Goal: Information Seeking & Learning: Learn about a topic

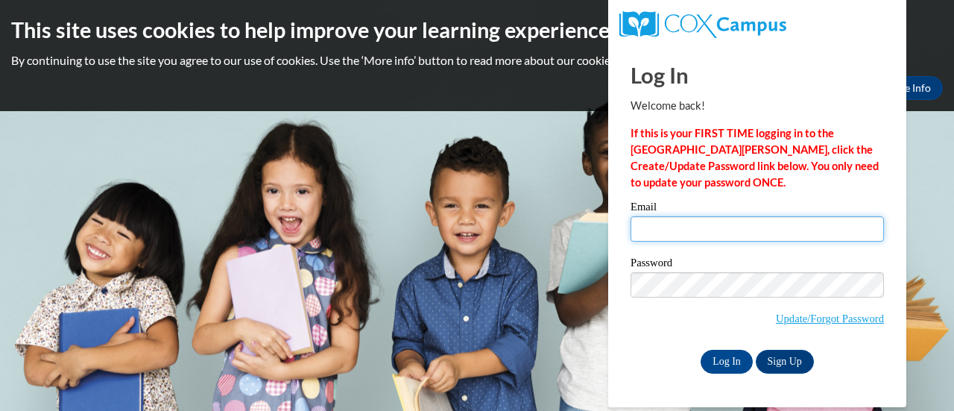
click at [659, 230] on input "Email" at bounding box center [756, 228] width 253 height 25
type input "albakristy@aasd.k12.wi.us"
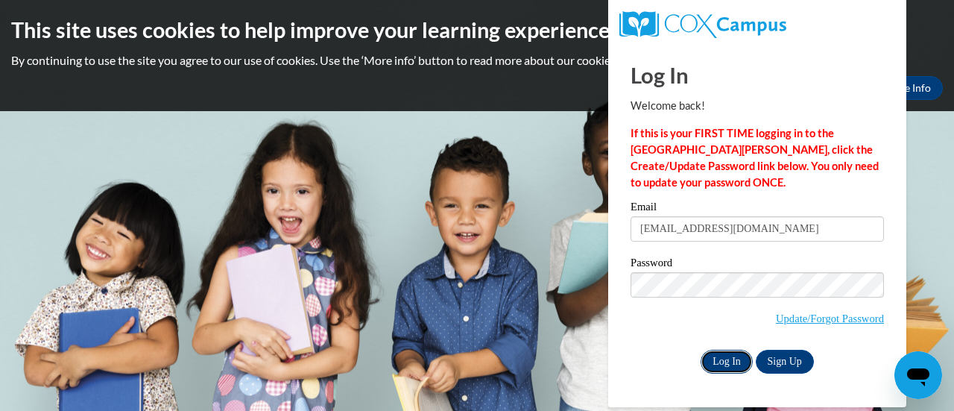
click at [717, 353] on input "Log In" at bounding box center [726, 361] width 52 height 24
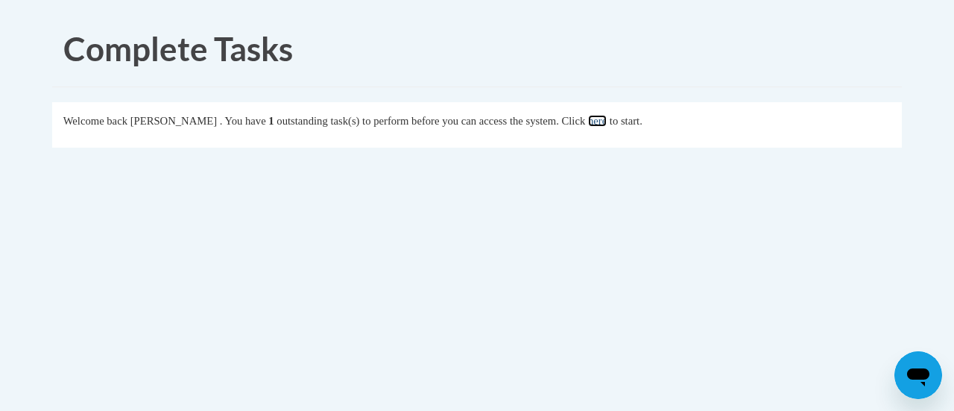
click at [607, 117] on link "here" at bounding box center [597, 121] width 19 height 12
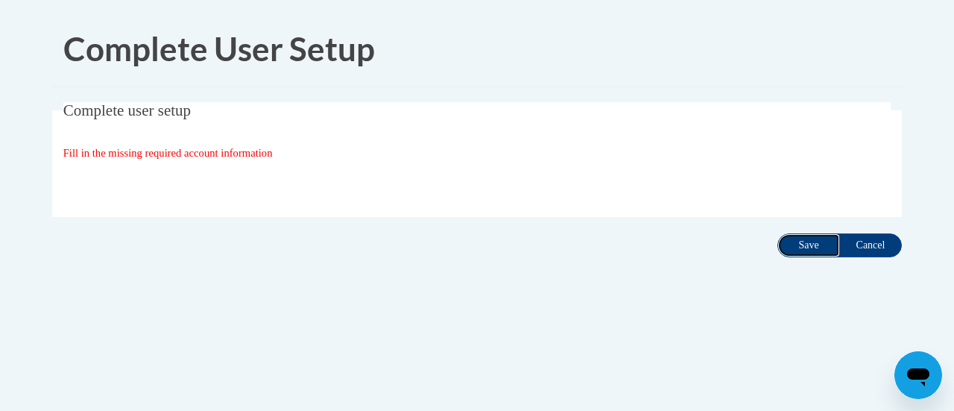
click at [816, 244] on input "Save" at bounding box center [808, 245] width 63 height 24
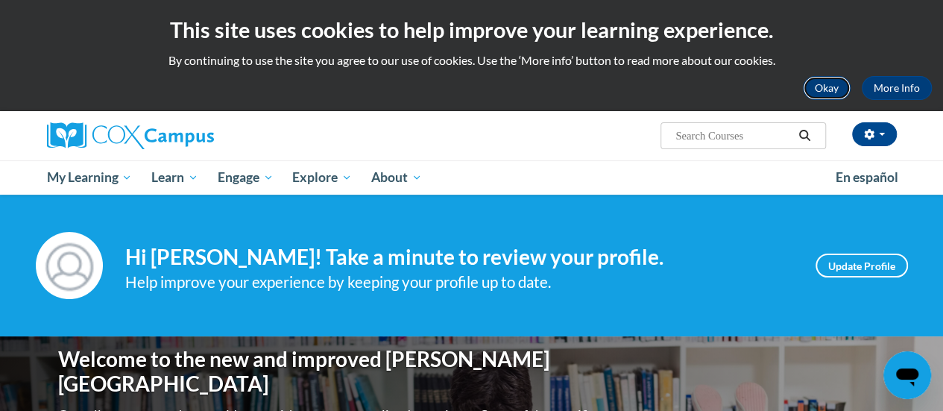
click at [814, 86] on button "Okay" at bounding box center [827, 88] width 48 height 24
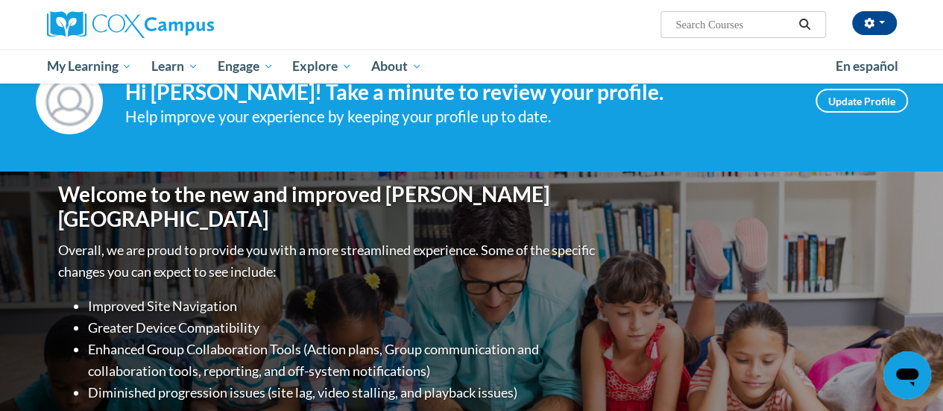
scroll to position [149, 0]
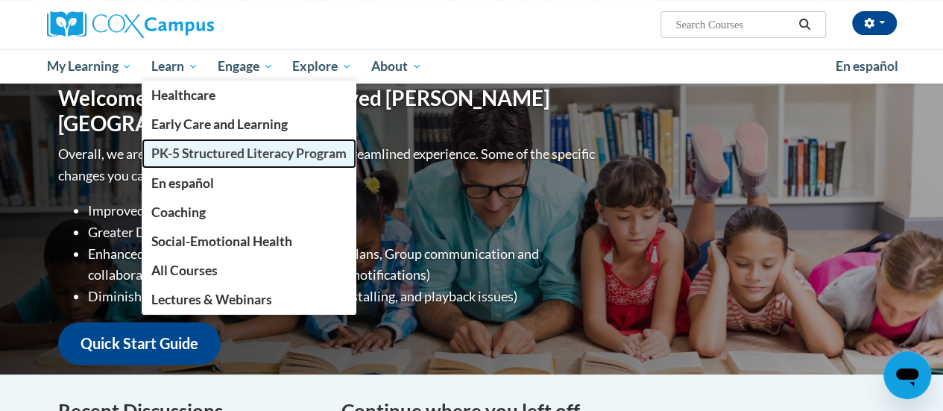
click at [194, 152] on span "PK-5 Structured Literacy Program" at bounding box center [248, 153] width 195 height 16
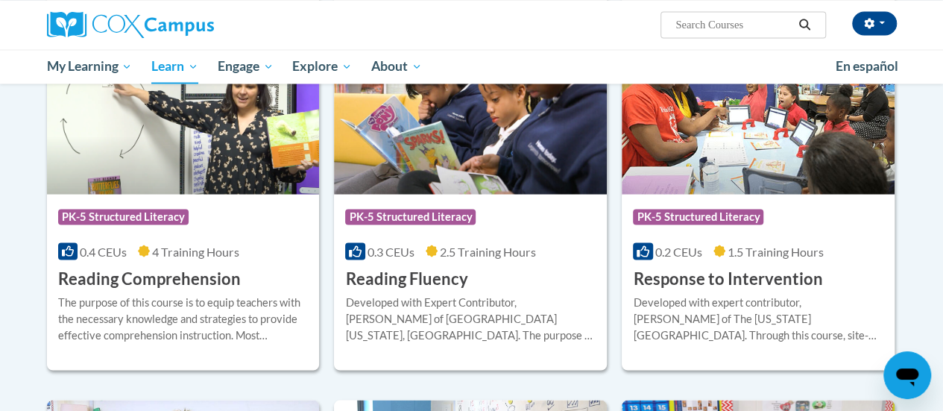
scroll to position [1267, 0]
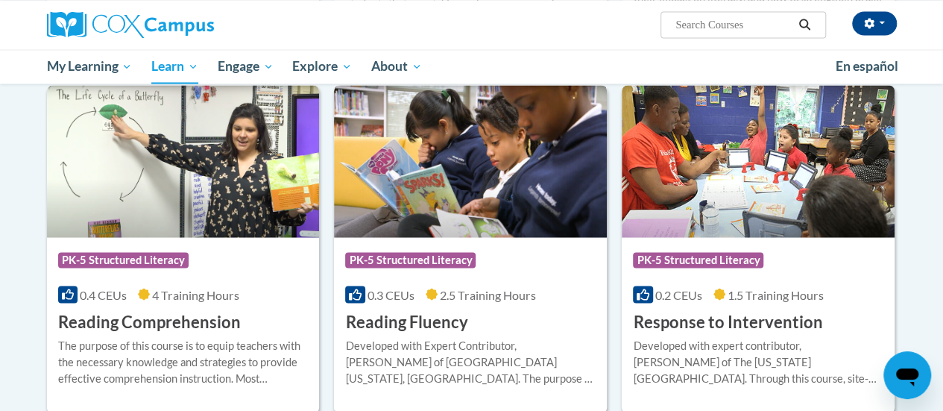
click at [498, 165] on img at bounding box center [470, 161] width 273 height 152
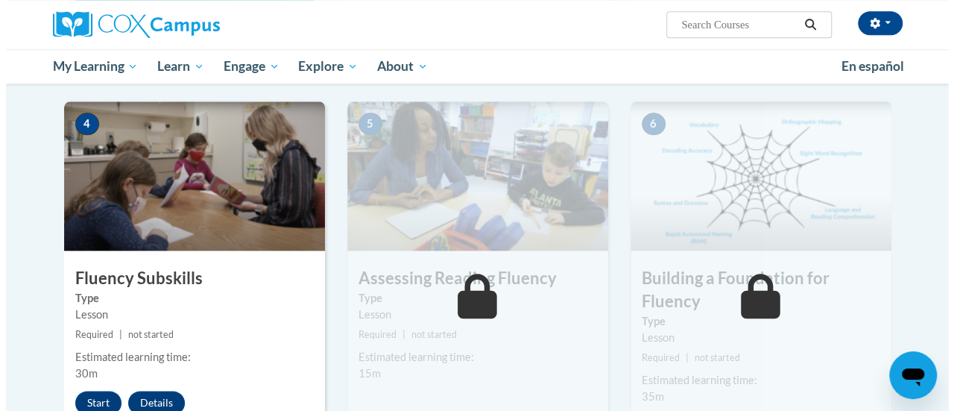
scroll to position [745, 0]
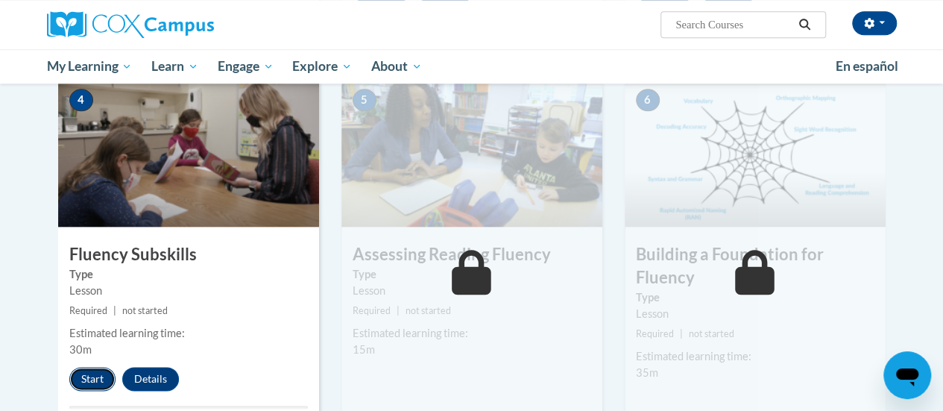
click at [85, 369] on button "Start" at bounding box center [92, 379] width 46 height 24
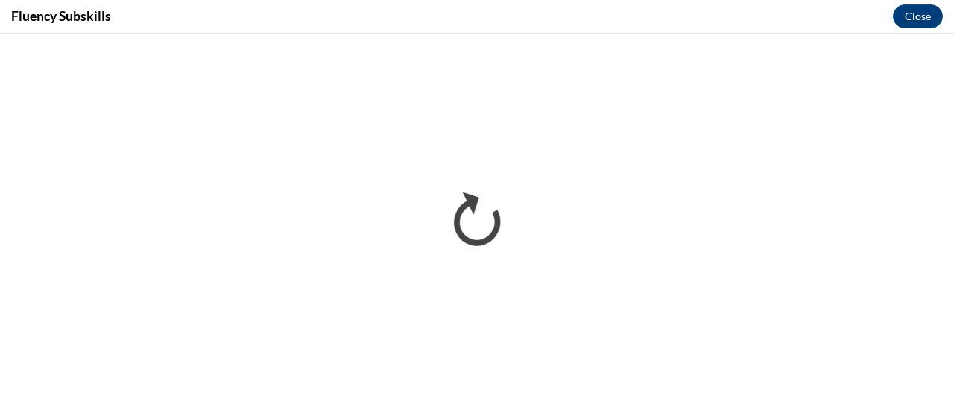
scroll to position [0, 0]
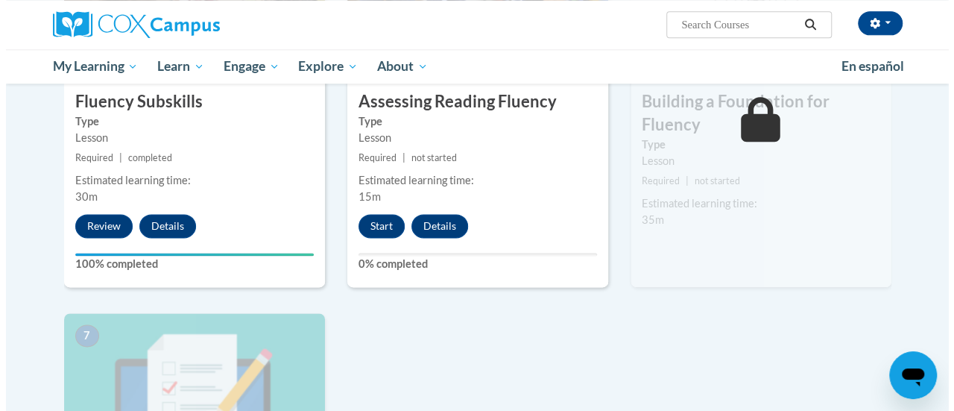
scroll to position [881, 0]
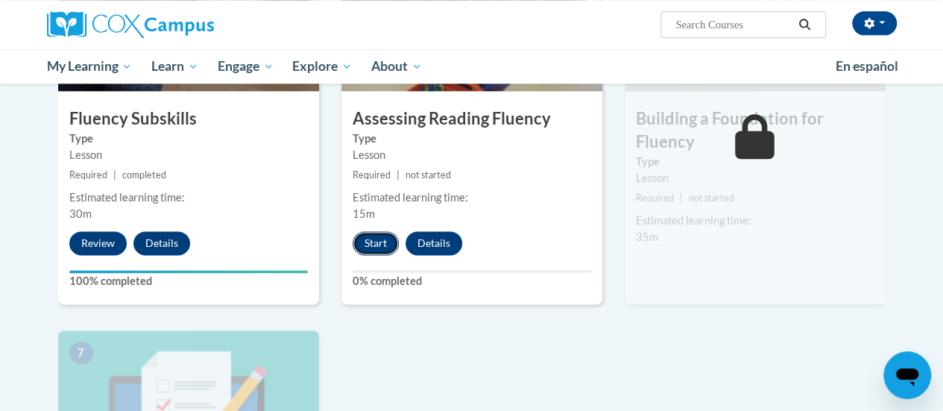
click at [376, 245] on button "Start" at bounding box center [375, 243] width 46 height 24
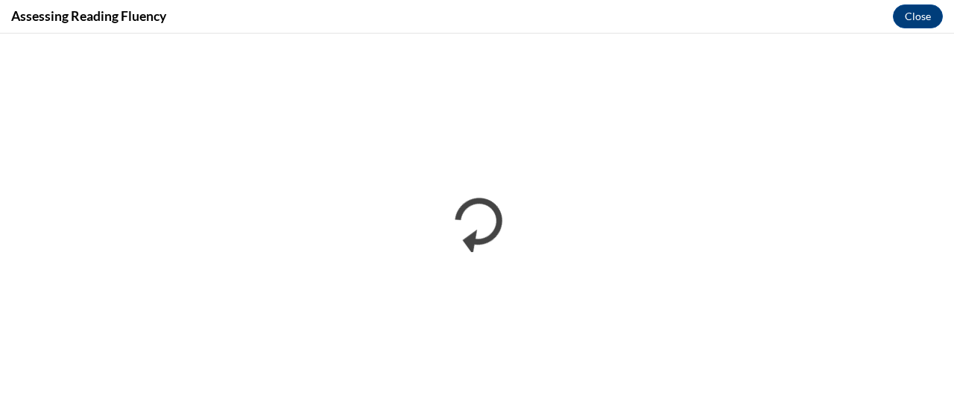
scroll to position [0, 0]
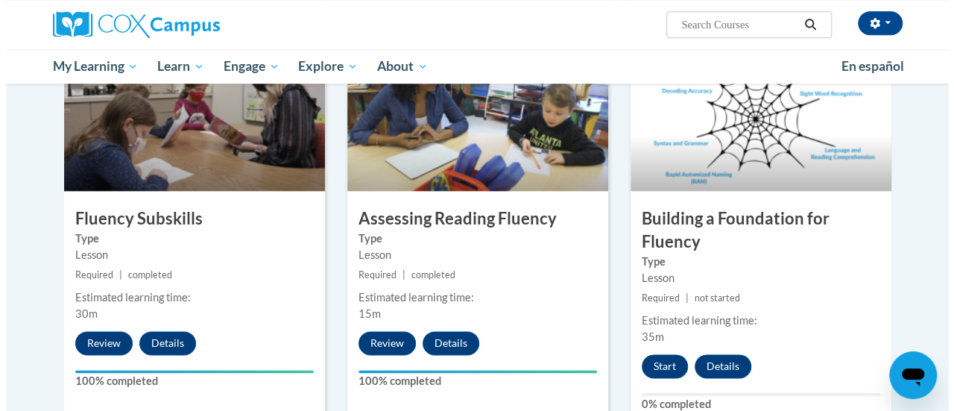
scroll to position [894, 0]
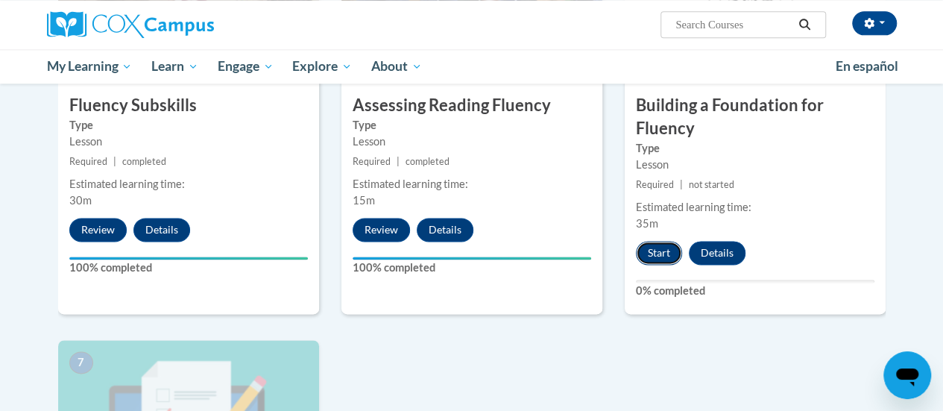
click at [666, 249] on button "Start" at bounding box center [659, 253] width 46 height 24
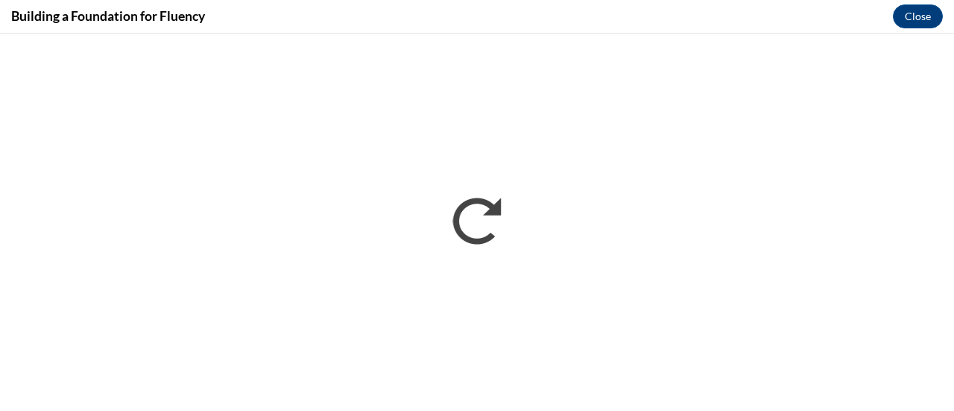
scroll to position [0, 0]
